Goal: Task Accomplishment & Management: Use online tool/utility

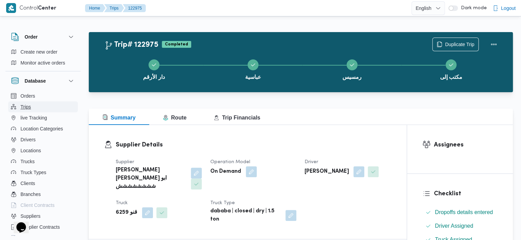
click at [20, 105] on span "Trips" at bounding box center [25, 107] width 11 height 8
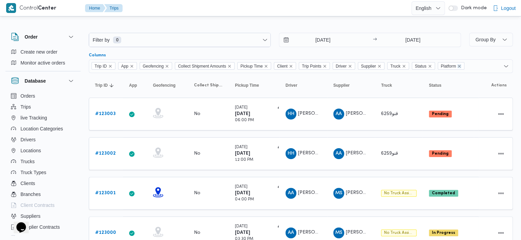
click at [461, 65] on icon "Remove Platform from selection in this group" at bounding box center [459, 66] width 3 height 3
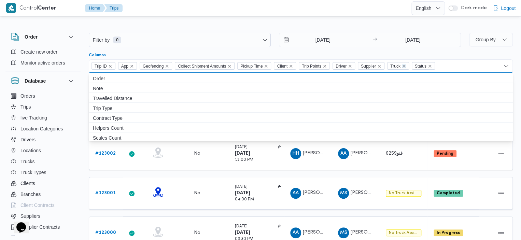
click at [405, 66] on icon "Remove Truck from selection in this group" at bounding box center [404, 66] width 3 height 3
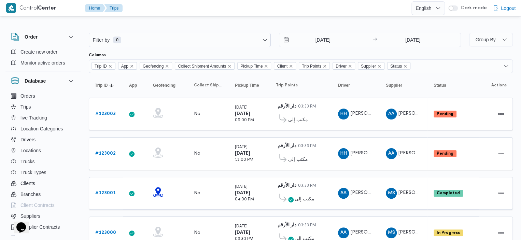
click at [183, 15] on div at bounding box center [268, 8] width 286 height 16
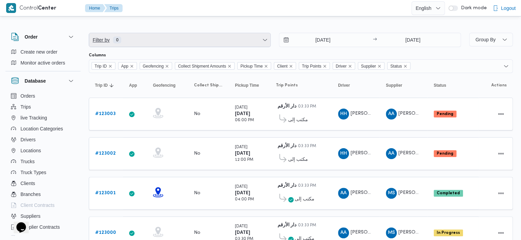
click at [184, 43] on span "Filter by 0" at bounding box center [179, 40] width 181 height 14
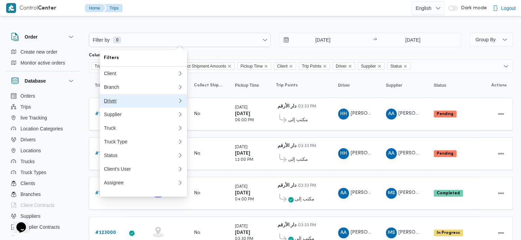
click at [146, 101] on div "Driver" at bounding box center [141, 100] width 74 height 5
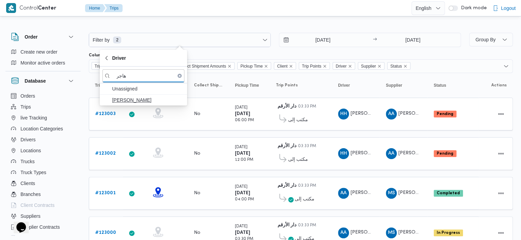
type input "هاجر"
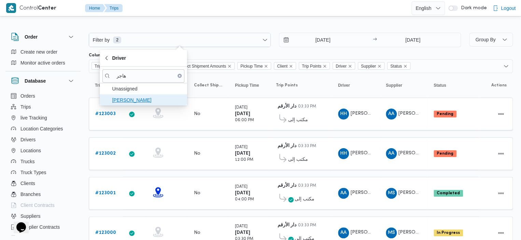
click at [127, 96] on span "[PERSON_NAME]" at bounding box center [147, 100] width 71 height 8
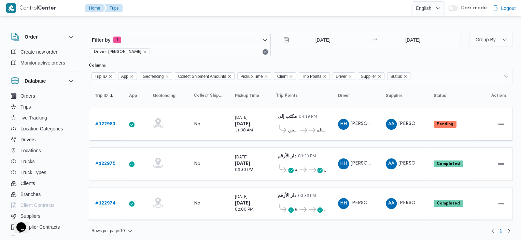
click at [254, 5] on div at bounding box center [268, 8] width 286 height 16
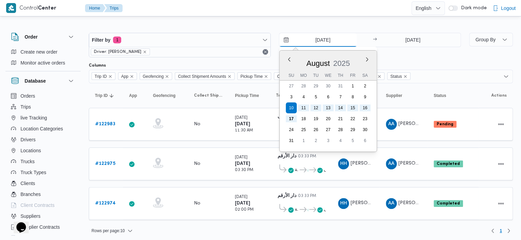
click at [289, 43] on input "[DATE]" at bounding box center [317, 40] width 77 height 14
click at [287, 57] on button "Previous Month" at bounding box center [289, 59] width 6 height 6
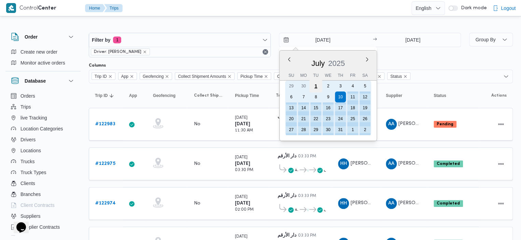
click at [319, 85] on div "1" at bounding box center [315, 86] width 13 height 13
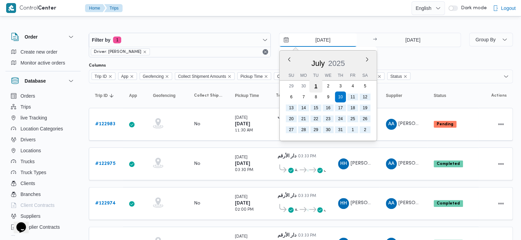
type input "[DATE]"
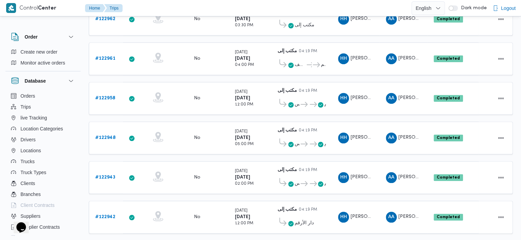
scroll to position [272, 0]
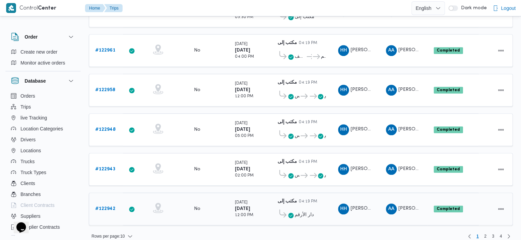
click at [105, 207] on b "# 122942" at bounding box center [105, 209] width 20 height 4
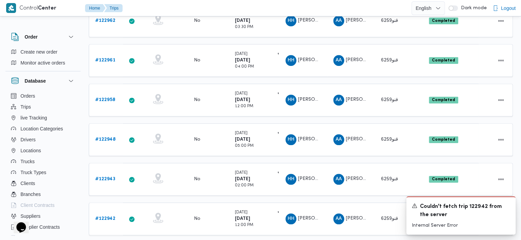
scroll to position [265, 0]
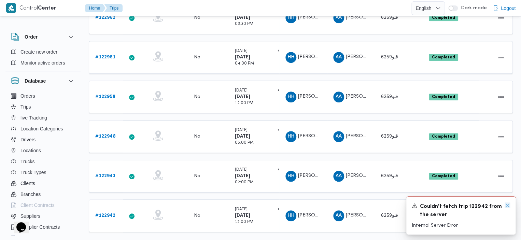
click at [506, 207] on icon "Dismiss toast" at bounding box center [507, 204] width 5 height 5
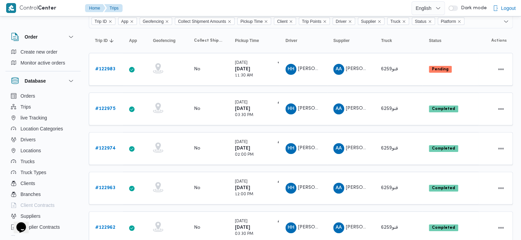
scroll to position [0, 0]
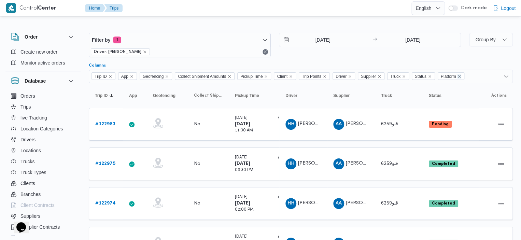
click at [460, 76] on icon "Remove Platform from selection in this group" at bounding box center [459, 76] width 4 height 4
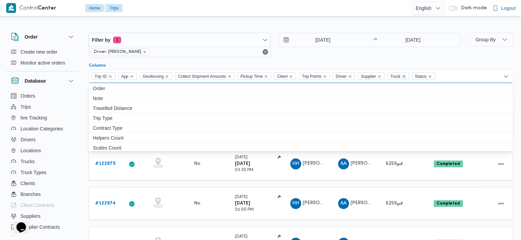
click at [406, 76] on icon "Remove Truck from selection in this group" at bounding box center [404, 76] width 4 height 4
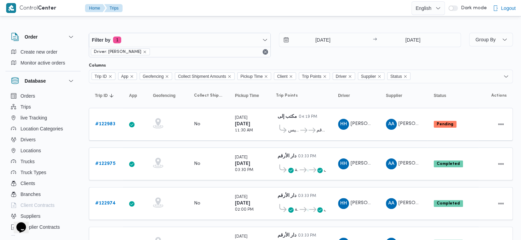
click at [432, 59] on div "Filter by 1 Driver: [PERSON_NAME] [DATE] → [DATE]" at bounding box center [275, 45] width 380 height 33
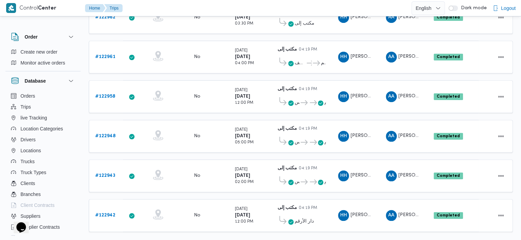
scroll to position [272, 0]
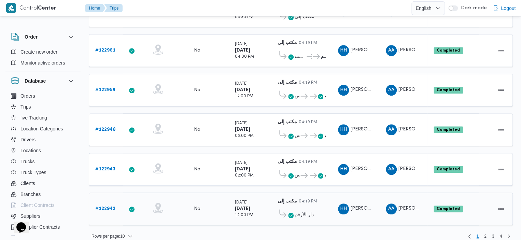
click at [293, 211] on span at bounding box center [290, 215] width 5 height 8
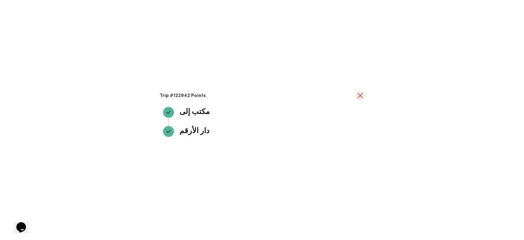
click at [363, 97] on button "close" at bounding box center [360, 95] width 8 height 8
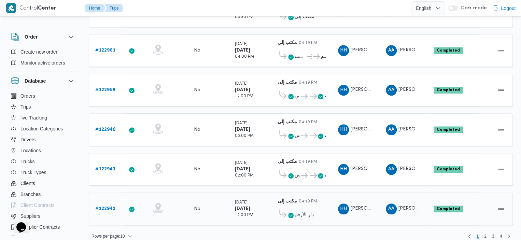
click at [107, 207] on b "# 122942" at bounding box center [105, 209] width 20 height 4
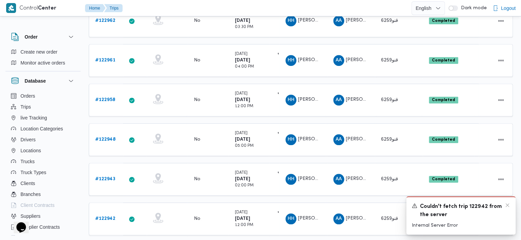
scroll to position [265, 0]
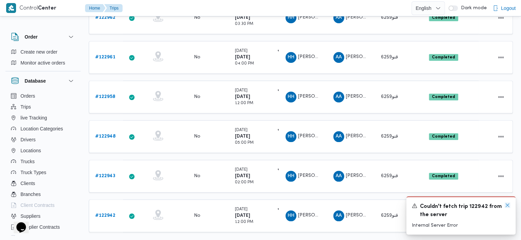
click at [506, 205] on icon "Dismiss toast" at bounding box center [507, 204] width 5 height 5
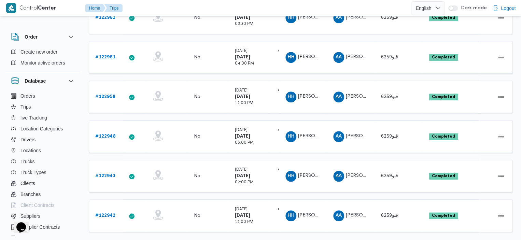
scroll to position [55, 0]
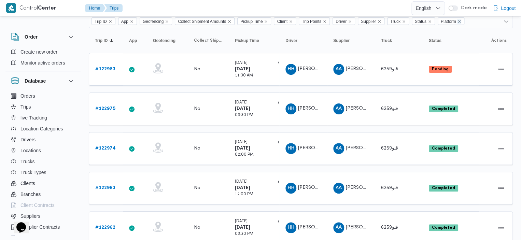
click at [460, 19] on icon "Remove Platform from selection in this group" at bounding box center [459, 21] width 4 height 4
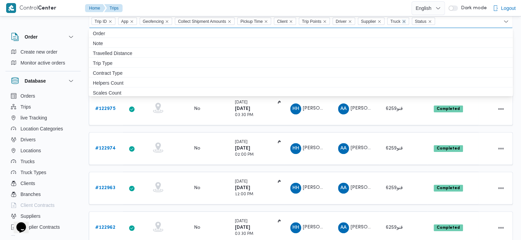
click at [405, 22] on icon "Remove Truck from selection in this group" at bounding box center [404, 21] width 4 height 4
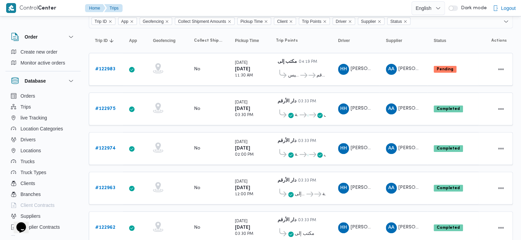
click at [516, 143] on div "Filter by 1 Driver: [PERSON_NAME] [DATE] → [DATE] Group By Columns Trip ID App …" at bounding box center [256, 214] width 521 height 503
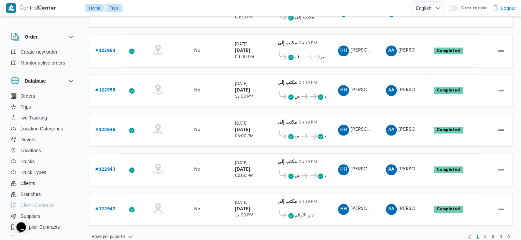
scroll to position [272, 0]
click at [483, 232] on span "2" at bounding box center [485, 236] width 8 height 8
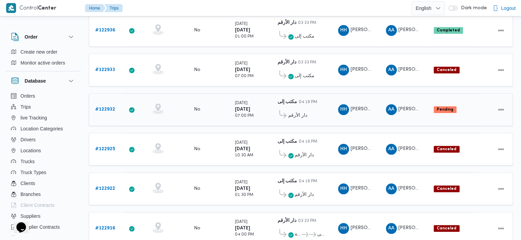
click at [102, 107] on b "# 122932" at bounding box center [105, 109] width 20 height 4
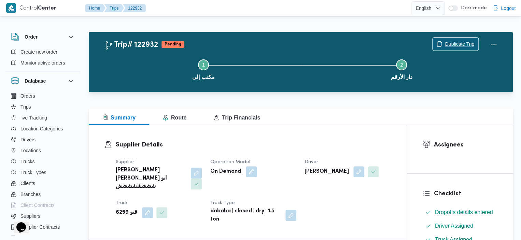
click at [447, 43] on span "Duplicate Trip" at bounding box center [459, 44] width 29 height 8
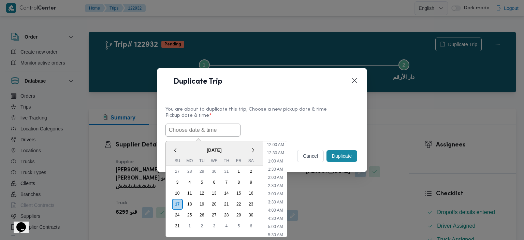
click at [207, 127] on input "text" at bounding box center [203, 130] width 75 height 13
click at [187, 201] on div "18" at bounding box center [189, 204] width 13 height 13
click at [279, 146] on li "9:00 AM" at bounding box center [276, 147] width 20 height 7
type input "[DATE] 9:00AM"
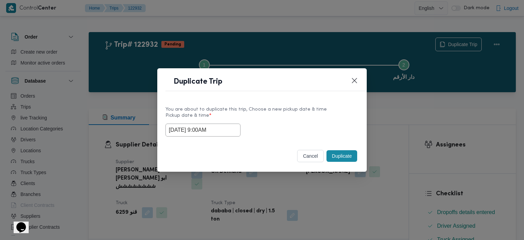
click at [351, 161] on button "Duplicate" at bounding box center [342, 156] width 31 height 12
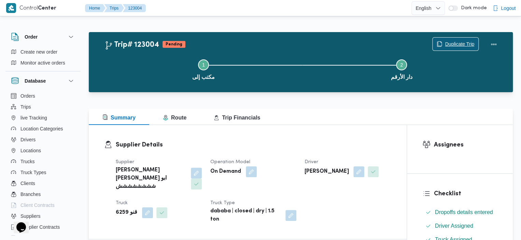
click at [454, 42] on span "Duplicate Trip" at bounding box center [459, 44] width 29 height 8
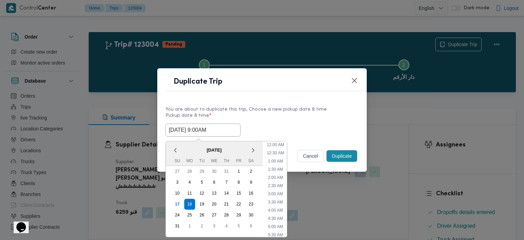
scroll to position [104, 0]
click at [224, 129] on input "[DATE] 9:00AM" at bounding box center [203, 130] width 75 height 13
click at [175, 203] on div "17" at bounding box center [177, 204] width 13 height 13
click at [273, 221] on li "12:00 PM" at bounding box center [275, 224] width 23 height 7
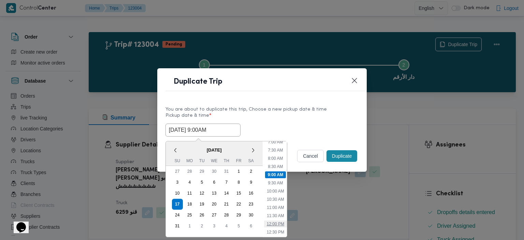
type input "[DATE] 12:00PM"
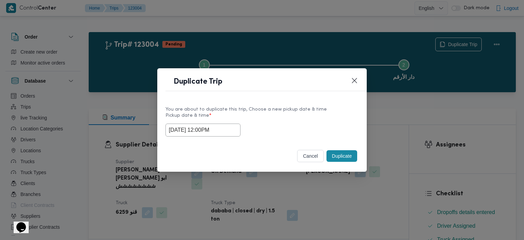
click at [344, 157] on button "Duplicate" at bounding box center [342, 156] width 31 height 12
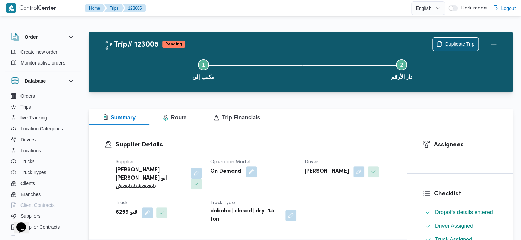
click at [452, 49] on span "Duplicate Trip" at bounding box center [456, 44] width 46 height 13
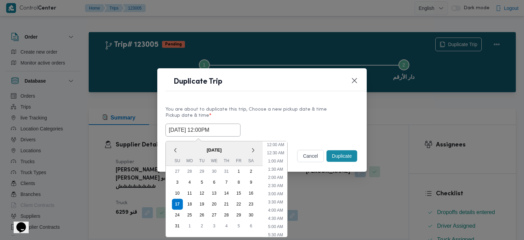
click at [230, 128] on input "[DATE] 12:00PM" at bounding box center [203, 130] width 75 height 13
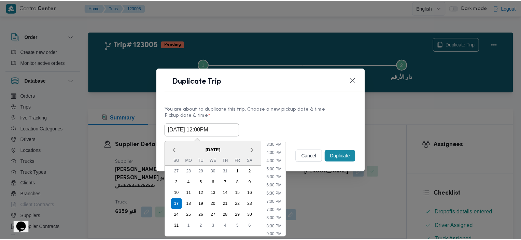
scroll to position [257, 0]
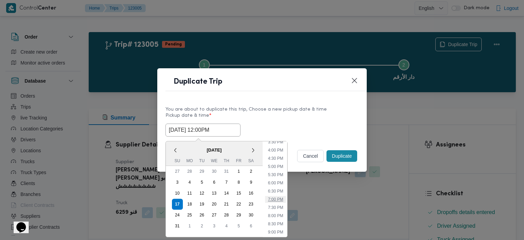
click at [280, 199] on li "7:00 PM" at bounding box center [275, 199] width 21 height 7
type input "[DATE] 7:00PM"
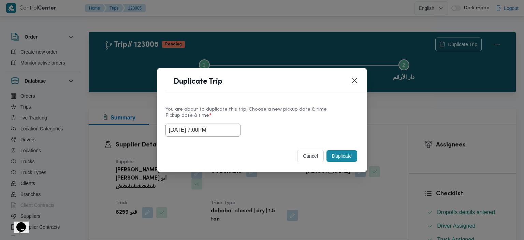
click at [342, 155] on button "Duplicate" at bounding box center [342, 156] width 31 height 12
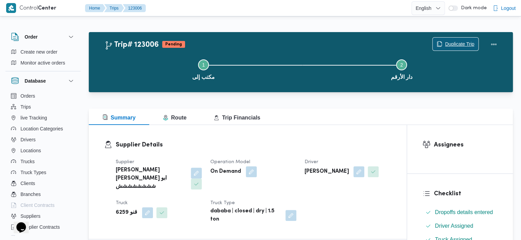
click at [459, 41] on span "Duplicate Trip" at bounding box center [459, 44] width 29 height 8
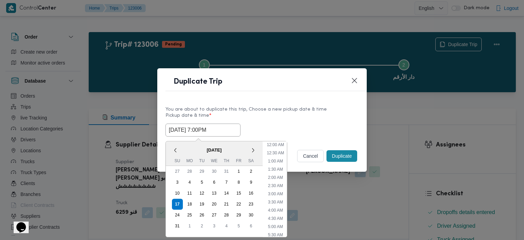
click at [212, 131] on input "[DATE] 7:00PM" at bounding box center [203, 130] width 75 height 13
click at [279, 159] on li "1:00 PM" at bounding box center [275, 158] width 21 height 7
type input "[DATE] 1:00PM"
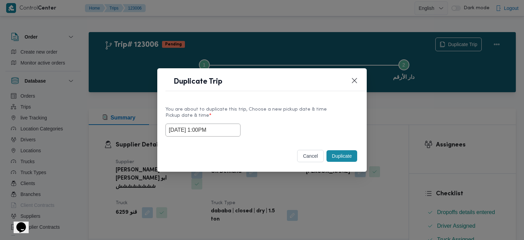
click at [340, 158] on button "Duplicate" at bounding box center [342, 156] width 31 height 12
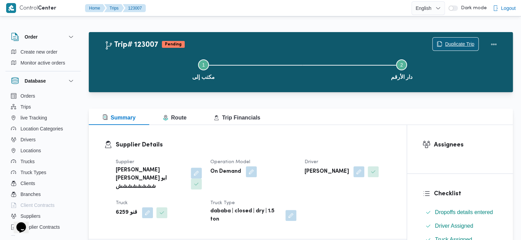
click at [461, 38] on span "Duplicate Trip" at bounding box center [456, 44] width 46 height 13
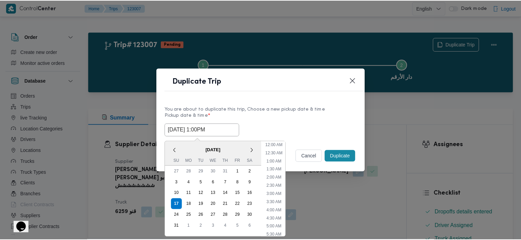
scroll to position [169, 0]
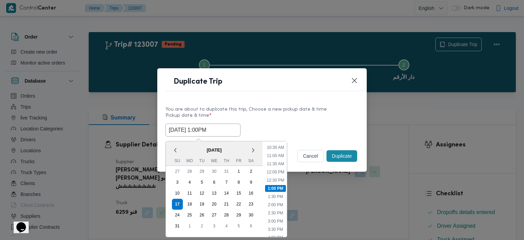
click at [227, 132] on input "[DATE] 1:00PM" at bounding box center [203, 130] width 75 height 13
click at [278, 222] on li "3:00 PM" at bounding box center [275, 221] width 21 height 7
type input "[DATE] 3:00PM"
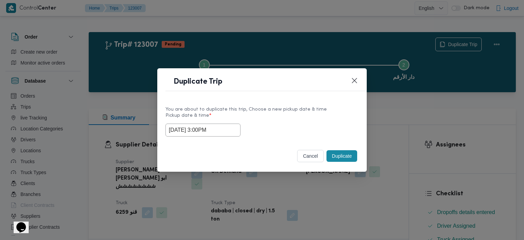
click at [343, 156] on button "Duplicate" at bounding box center [342, 156] width 31 height 12
